Goal: Task Accomplishment & Management: Manage account settings

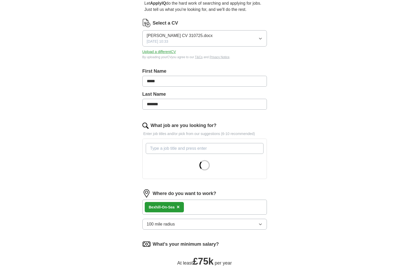
scroll to position [104, 0]
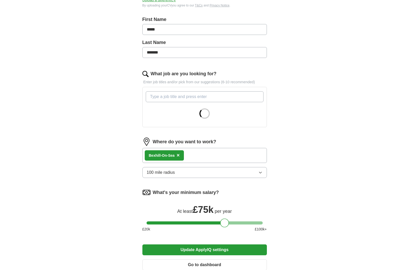
click at [169, 99] on input "What job are you looking for?" at bounding box center [205, 96] width 118 height 11
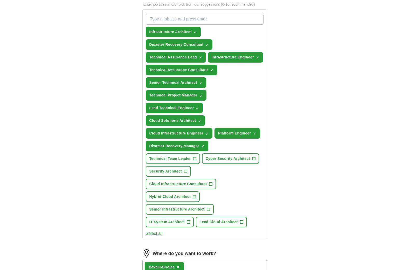
scroll to position [155, 0]
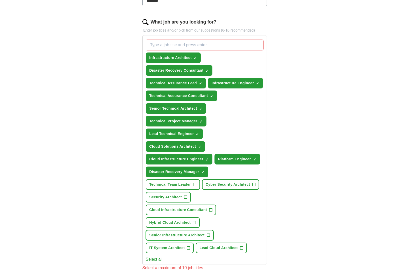
click at [208, 235] on span "+" at bounding box center [207, 236] width 3 height 4
click at [188, 249] on span "+" at bounding box center [188, 248] width 3 height 4
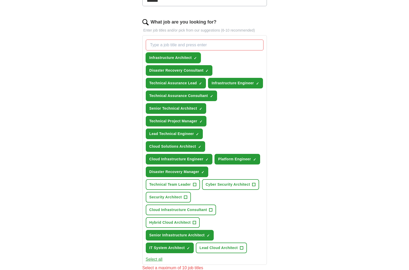
click at [0, 0] on span "×" at bounding box center [0, 0] width 0 height 0
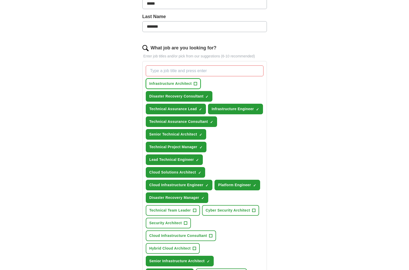
scroll to position [207, 0]
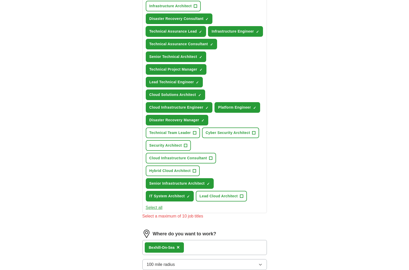
click at [198, 30] on button "Technical Assurance Lead ✓ ×" at bounding box center [176, 31] width 60 height 11
click at [0, 0] on span "×" at bounding box center [0, 0] width 0 height 0
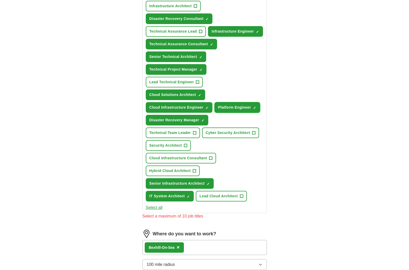
click at [0, 0] on span "×" at bounding box center [0, 0] width 0 height 0
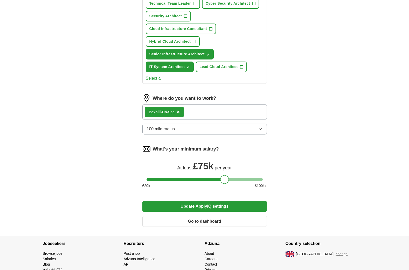
scroll to position [361, 0]
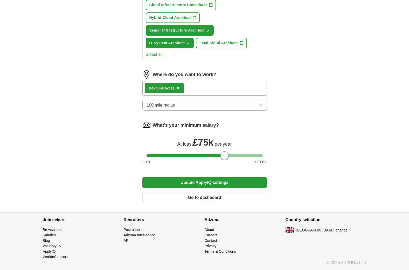
click at [225, 183] on button "Update ApplyIQ settings" at bounding box center [204, 182] width 124 height 11
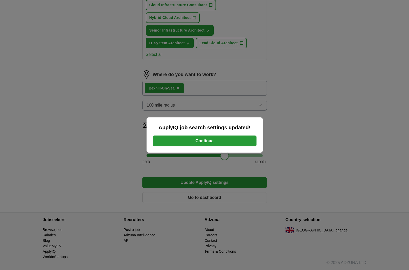
click at [197, 143] on button "Continue" at bounding box center [205, 141] width 104 height 11
